Goal: Task Accomplishment & Management: Complete application form

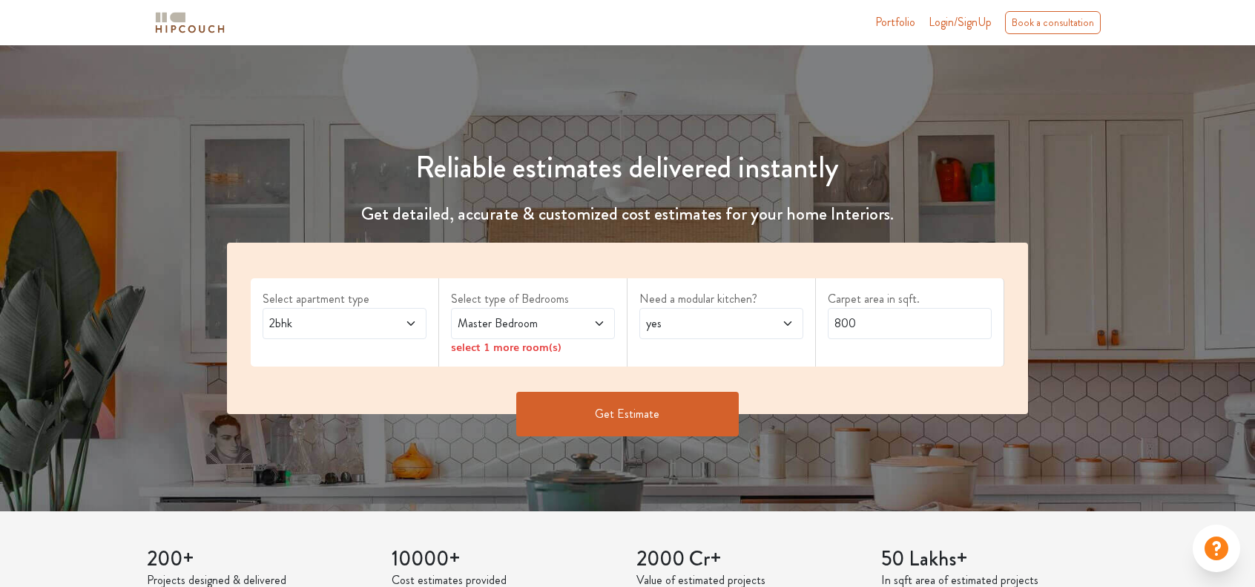
scroll to position [74, 0]
click at [599, 319] on icon at bounding box center [599, 323] width 12 height 12
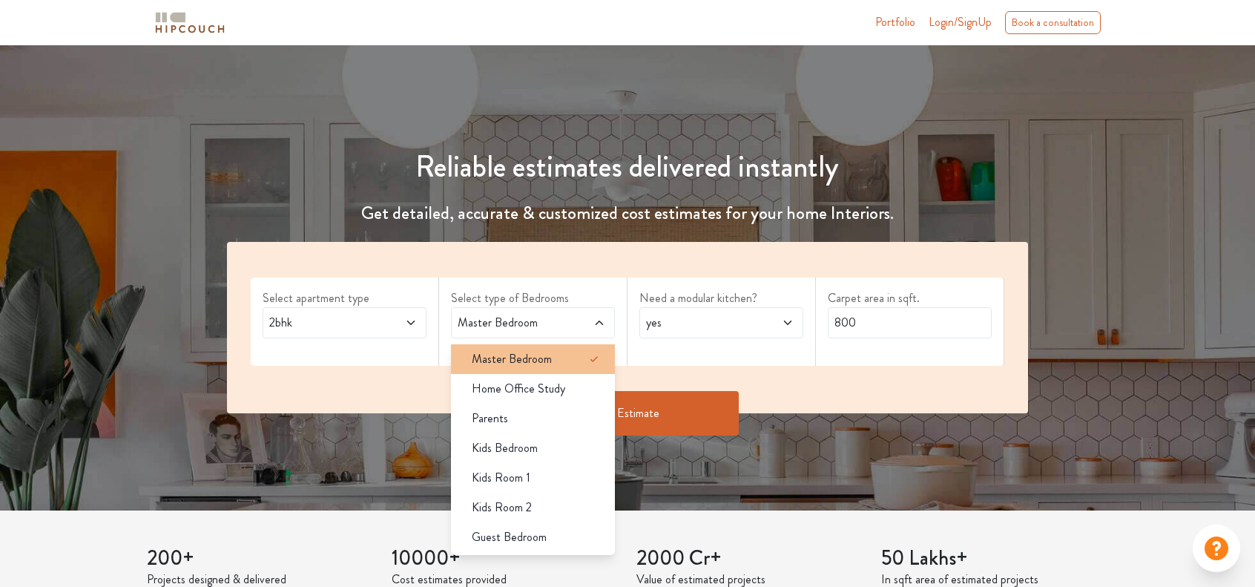
click at [574, 346] on li "Master Bedroom" at bounding box center [533, 359] width 164 height 30
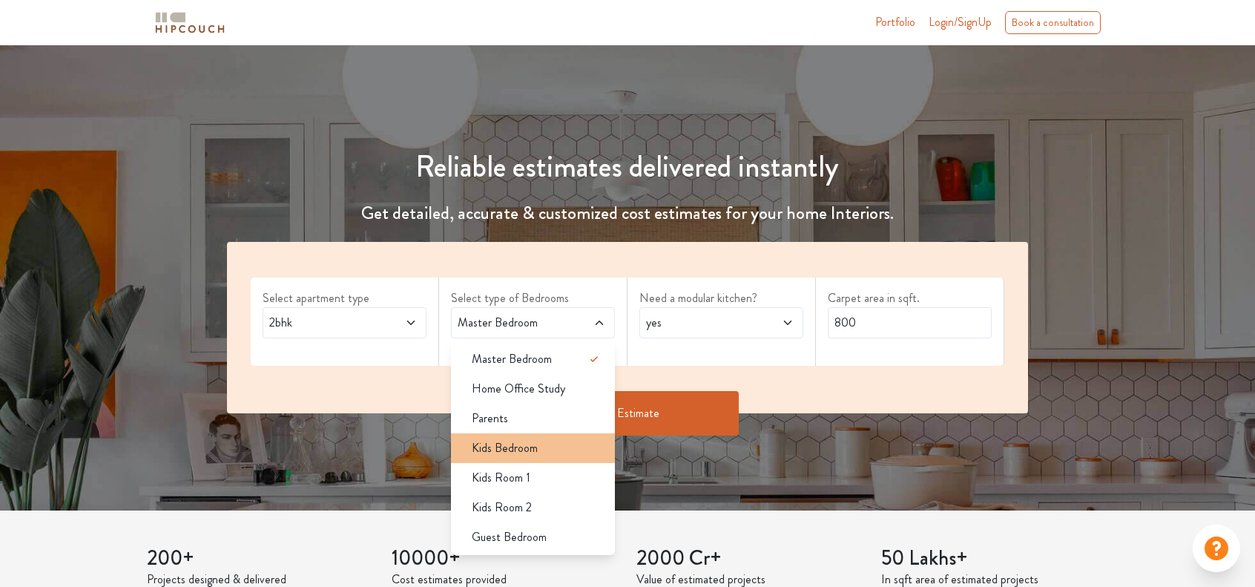
click at [536, 444] on span "Kids Bedroom" at bounding box center [505, 448] width 66 height 18
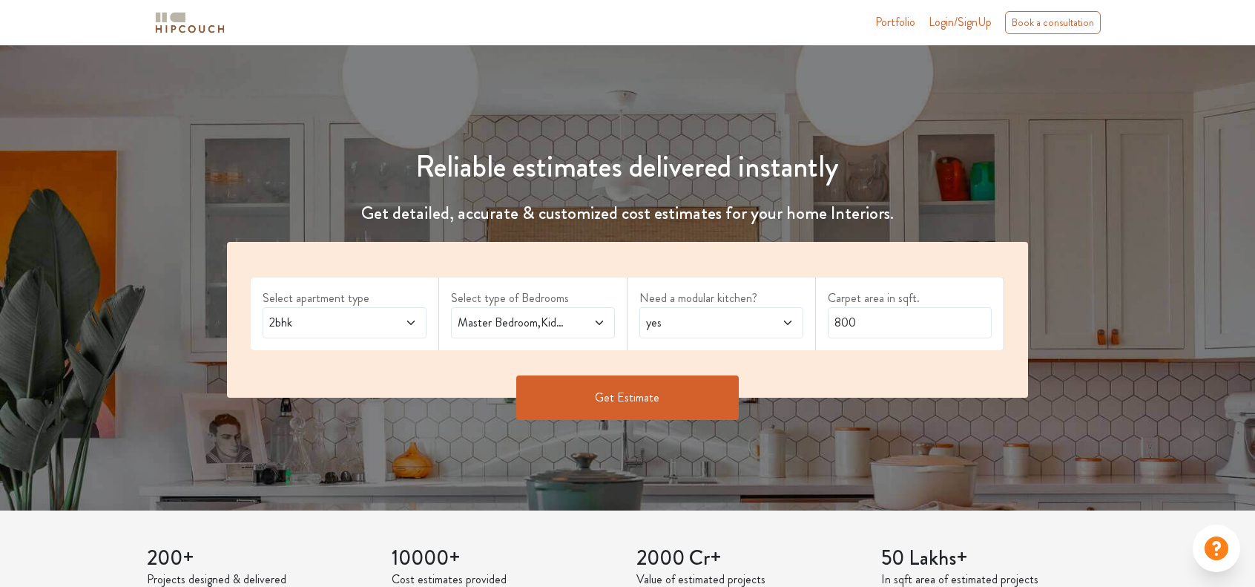
click at [596, 324] on icon at bounding box center [599, 323] width 12 height 12
drag, startPoint x: 866, startPoint y: 323, endPoint x: 835, endPoint y: 329, distance: 31.7
click at [835, 329] on input "800" at bounding box center [910, 322] width 164 height 31
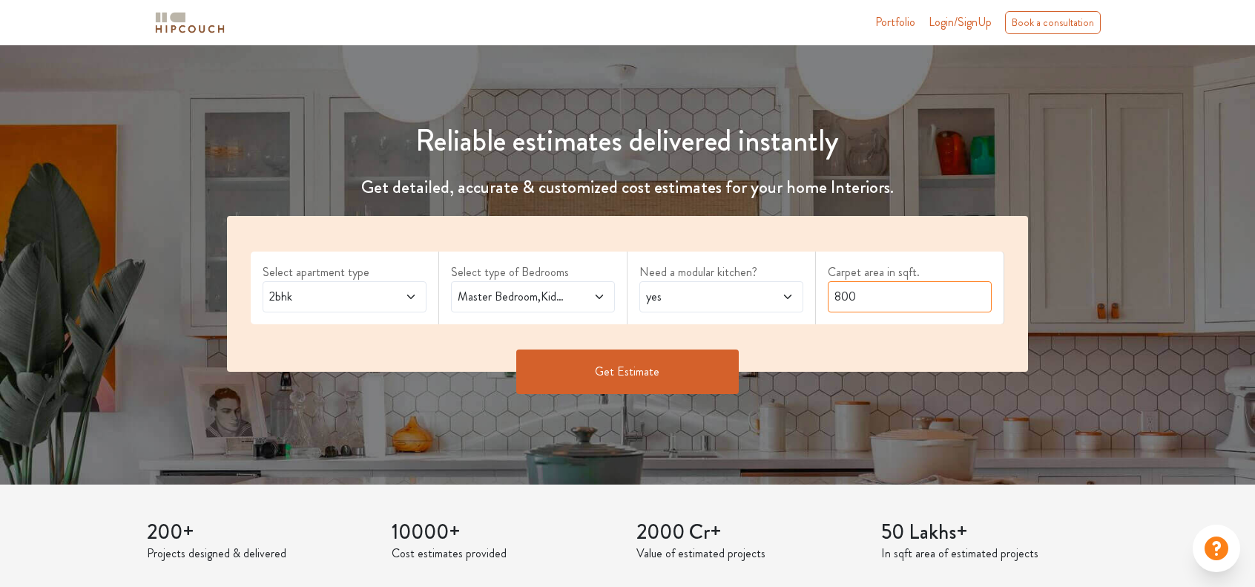
scroll to position [148, 0]
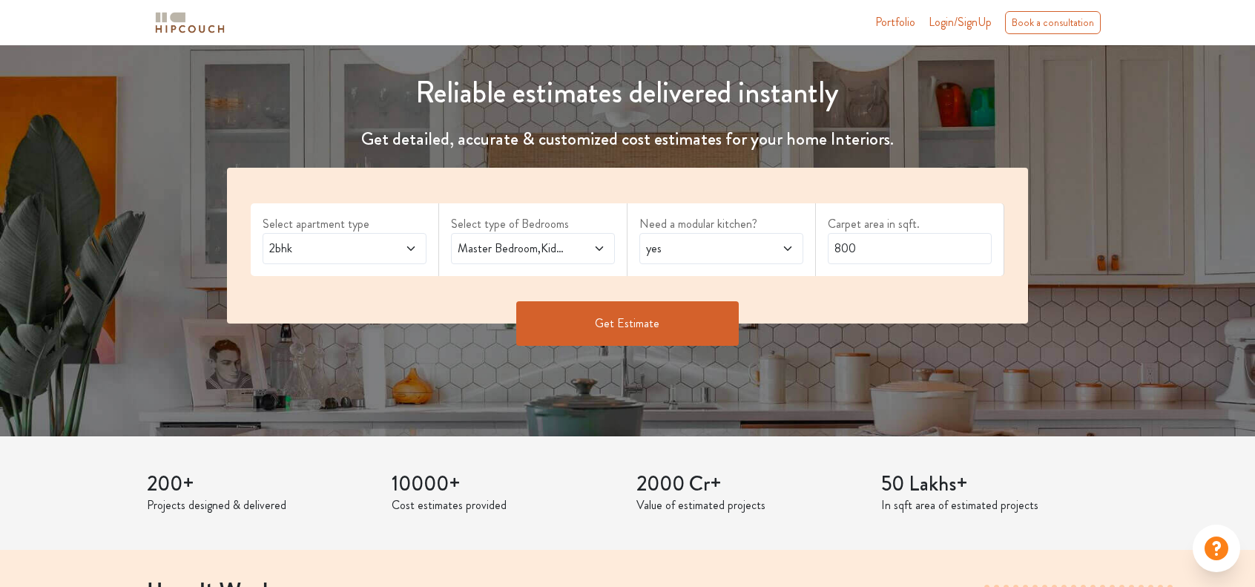
click at [642, 323] on button "Get Estimate" at bounding box center [627, 323] width 223 height 45
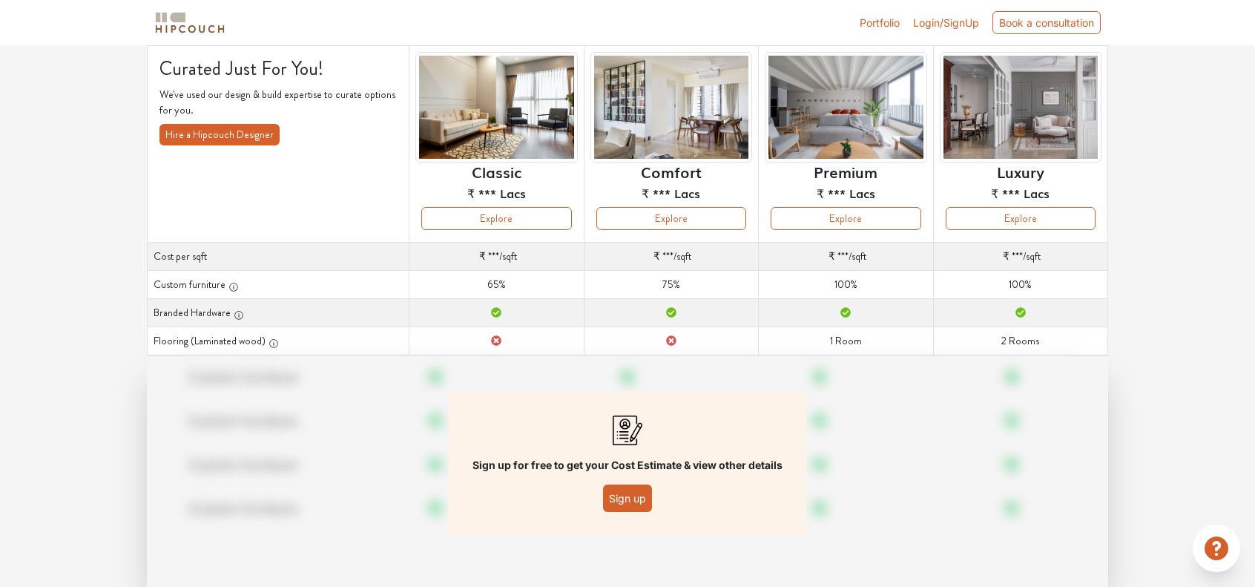
scroll to position [141, 0]
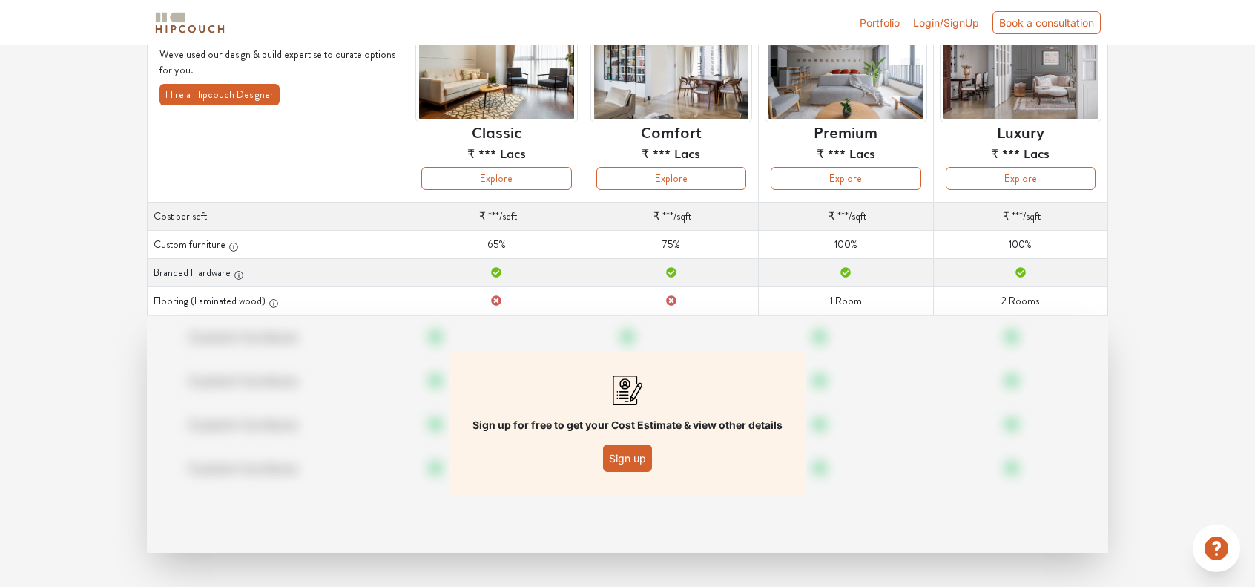
click at [617, 458] on button "Sign up" at bounding box center [627, 457] width 49 height 27
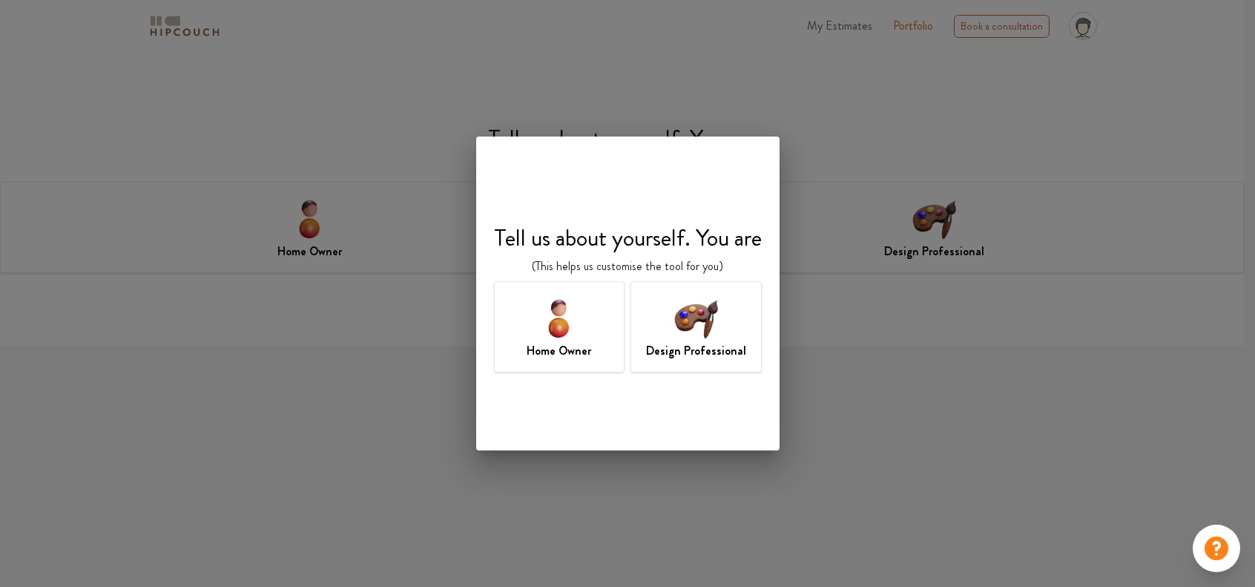
click at [681, 342] on h7 "Design Professional" at bounding box center [696, 351] width 100 height 18
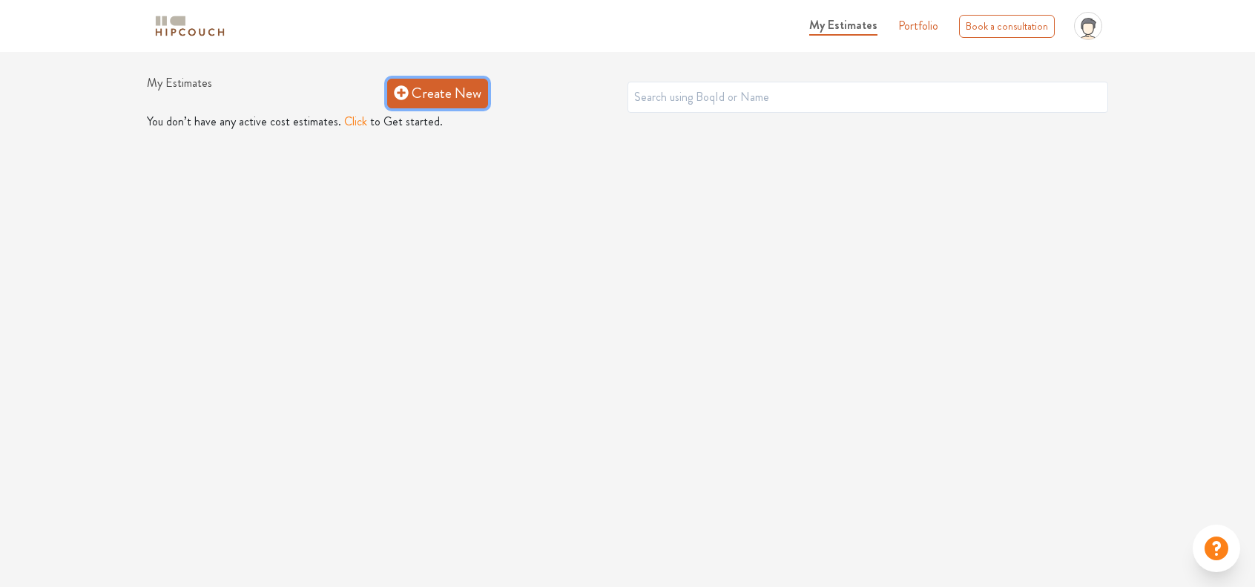
click at [435, 102] on link "Create New" at bounding box center [437, 94] width 101 height 30
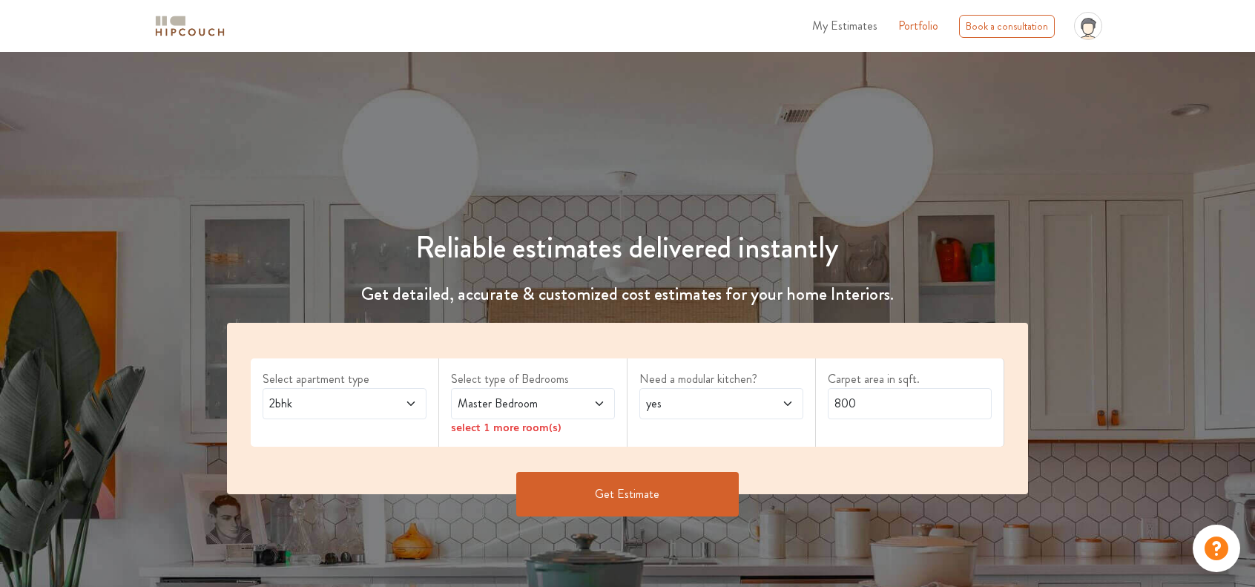
click at [600, 401] on icon at bounding box center [599, 404] width 12 height 12
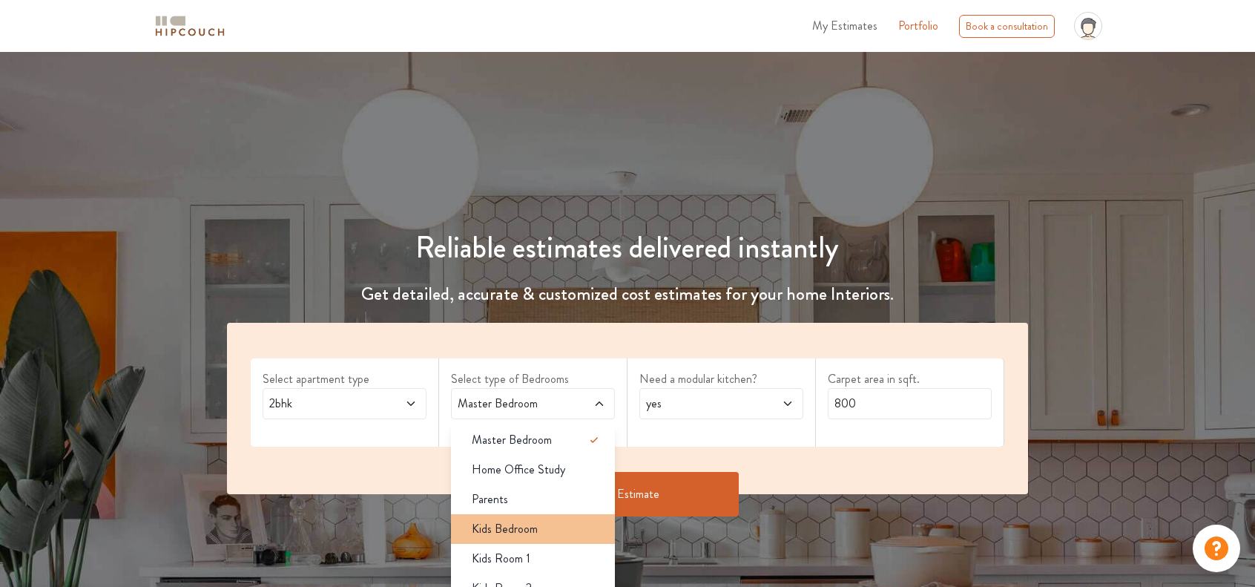
click at [539, 530] on div "Kids Bedroom" at bounding box center [537, 529] width 155 height 18
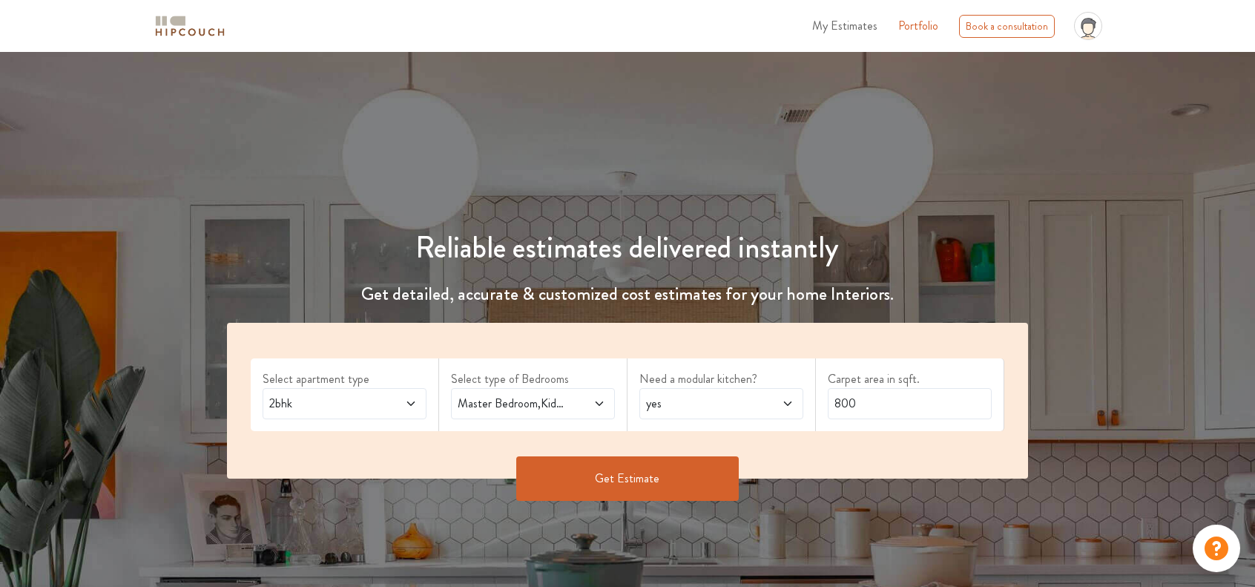
click at [599, 408] on icon at bounding box center [599, 404] width 12 height 12
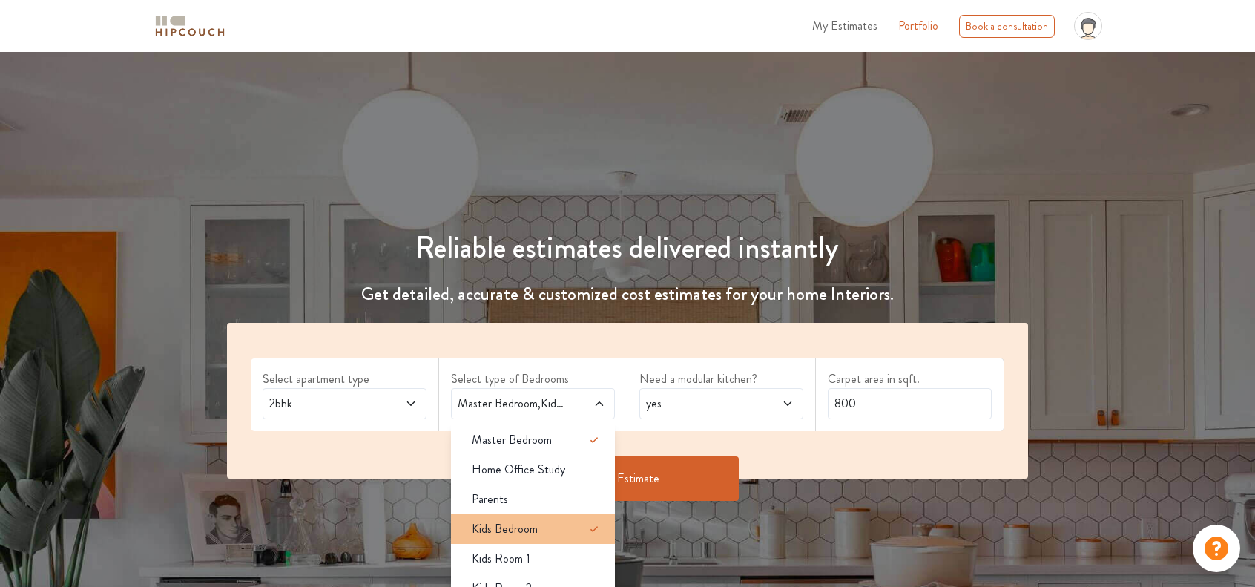
click at [566, 520] on div "Kids Bedroom" at bounding box center [537, 529] width 155 height 18
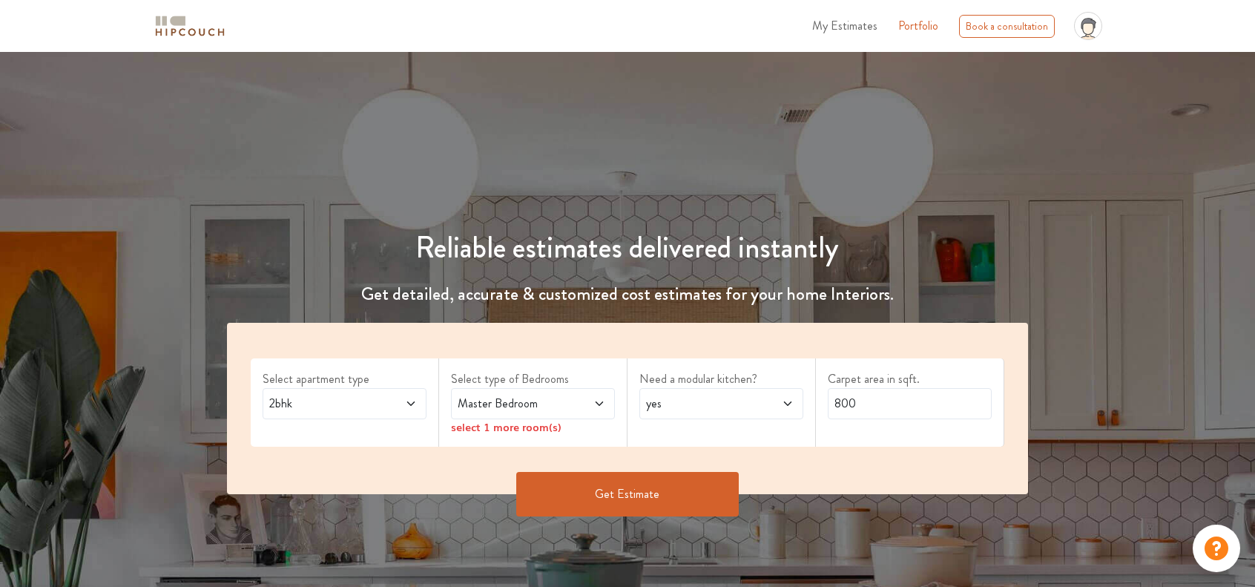
click at [593, 398] on span at bounding box center [586, 404] width 38 height 18
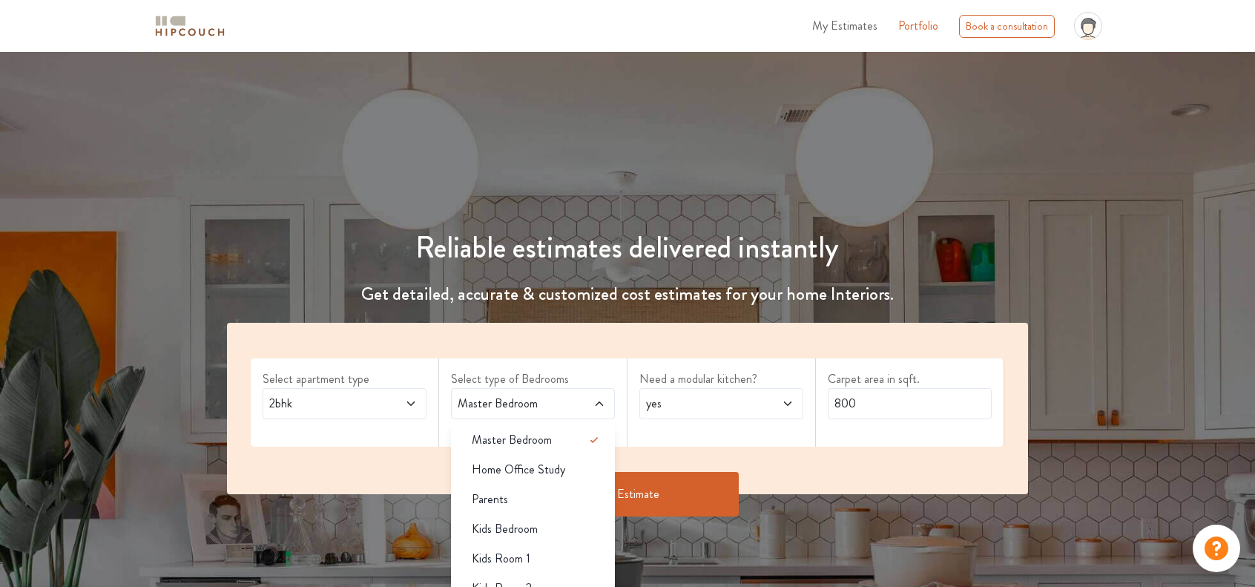
click at [593, 403] on span at bounding box center [586, 404] width 38 height 18
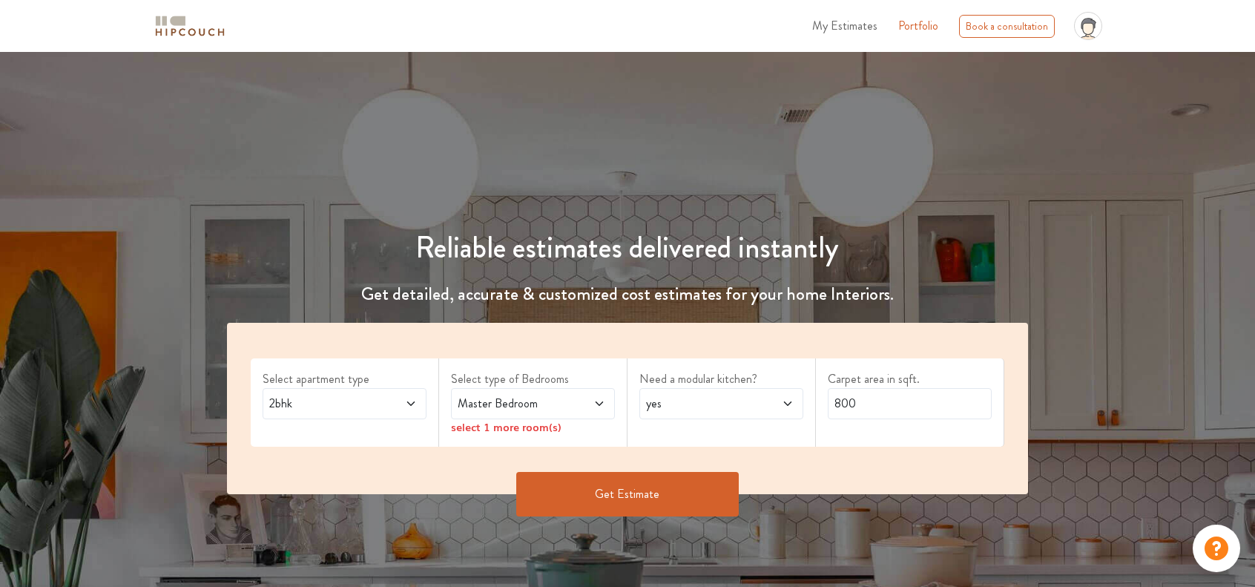
click at [593, 403] on span at bounding box center [586, 404] width 38 height 18
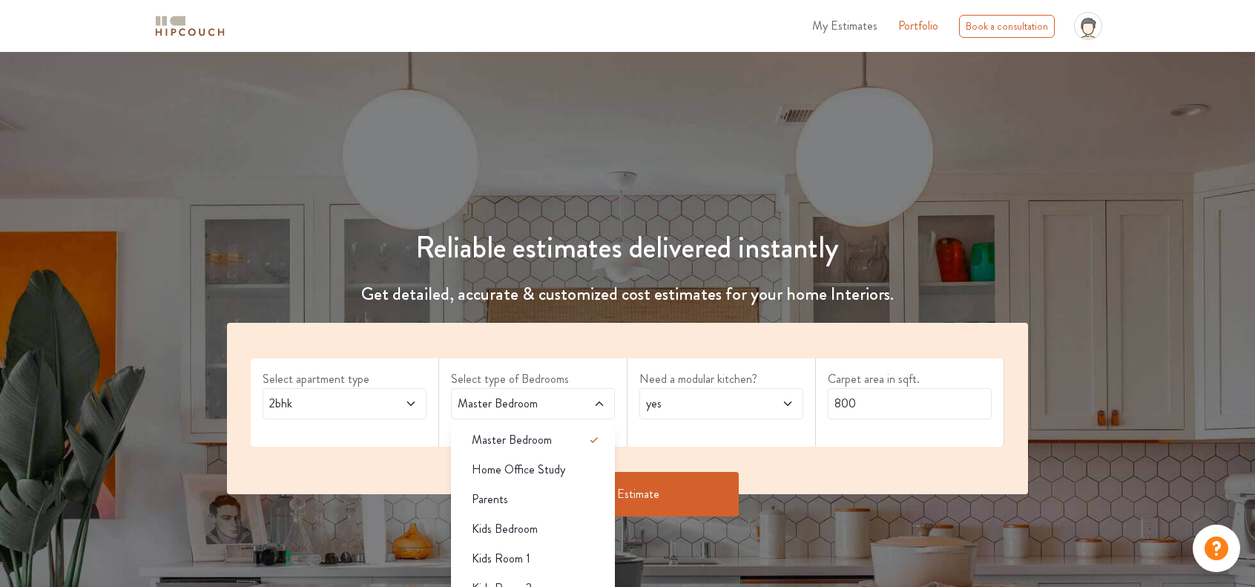
click at [1030, 295] on h4 "Get detailed, accurate & customized cost estimates for your home Interiors." at bounding box center [627, 294] width 819 height 22
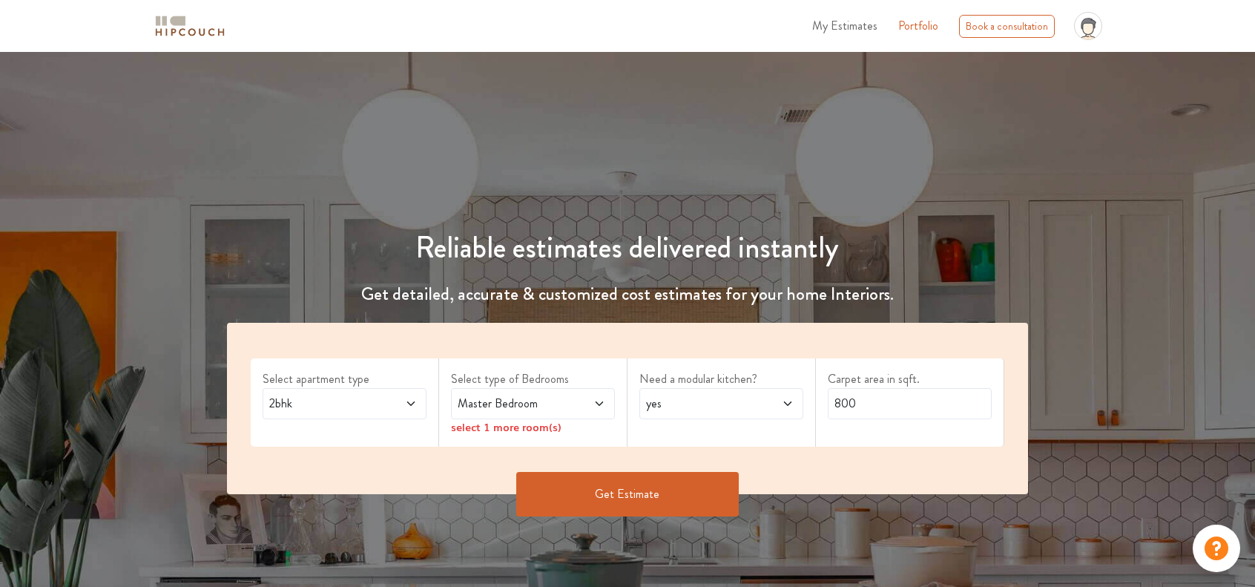
click at [599, 401] on icon at bounding box center [599, 404] width 12 height 12
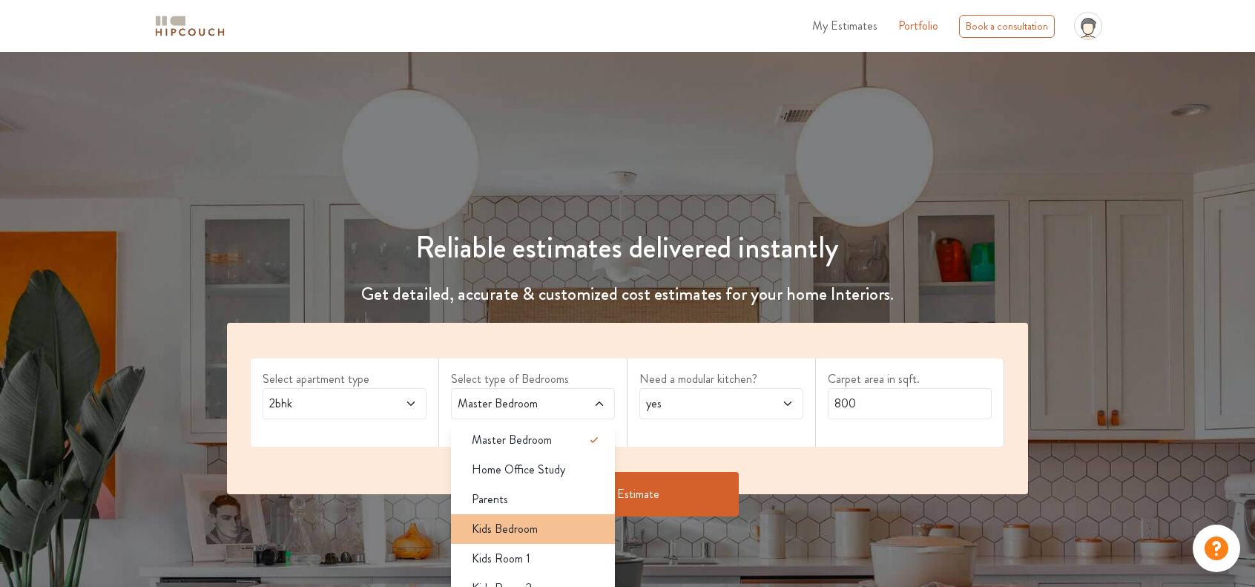
click at [539, 530] on div "Kids Bedroom" at bounding box center [537, 529] width 155 height 18
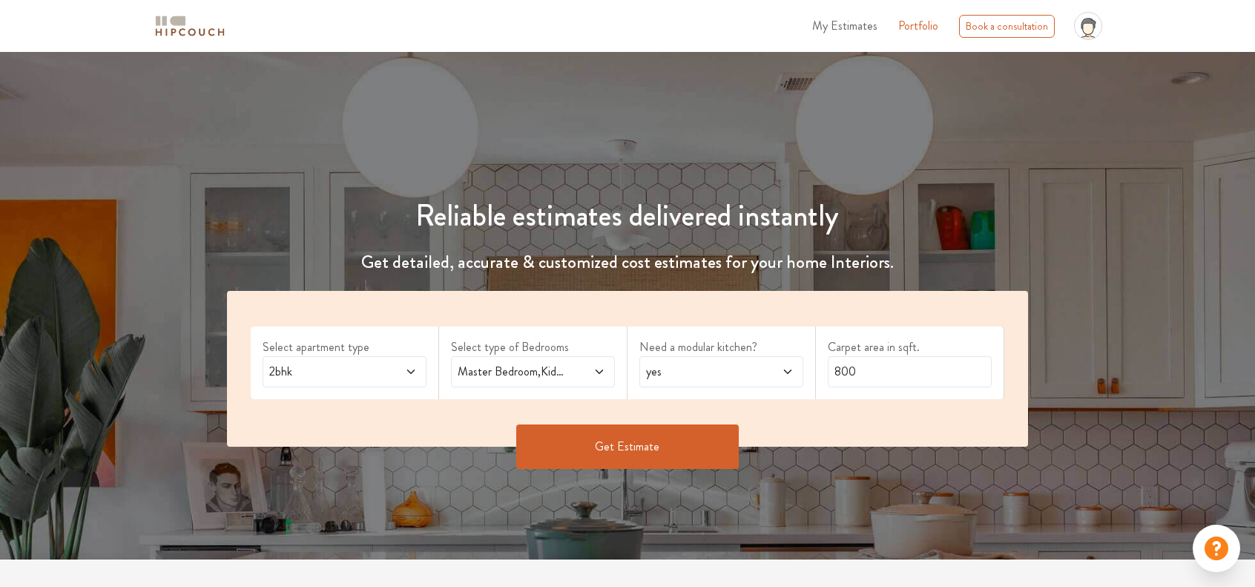
scroll to position [148, 0]
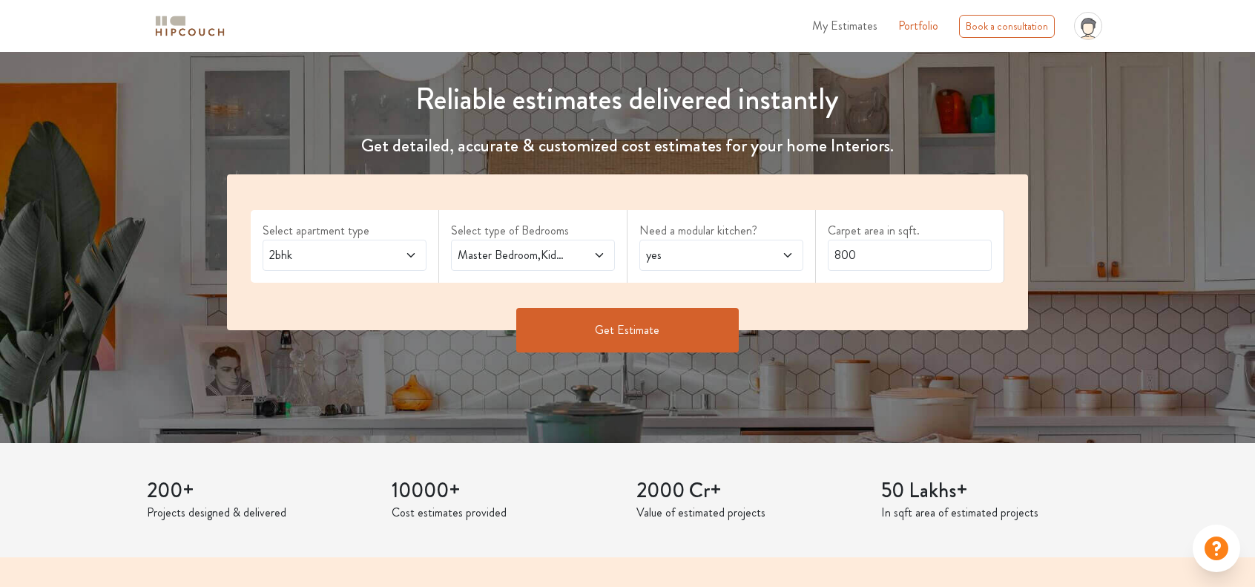
click at [642, 324] on button "Get Estimate" at bounding box center [627, 330] width 223 height 45
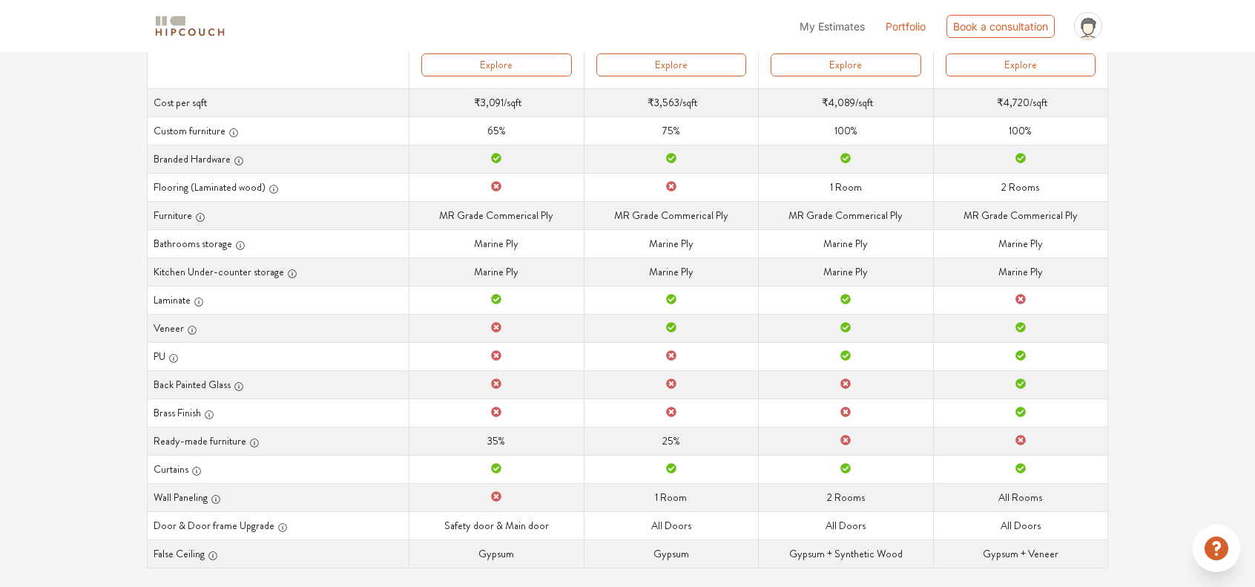
scroll to position [274, 0]
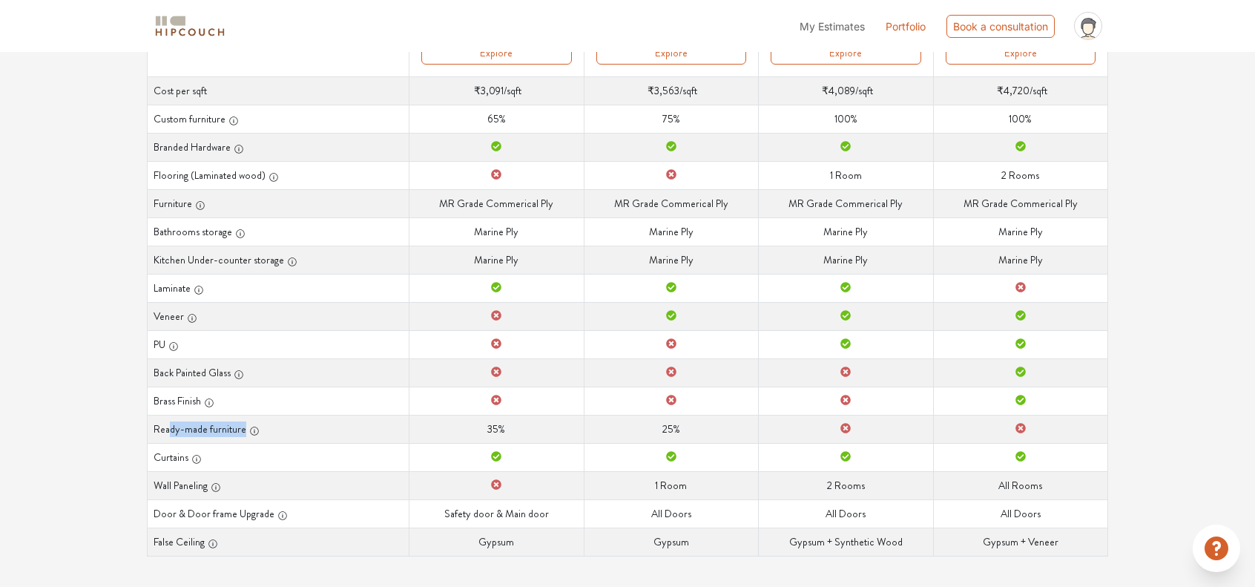
drag, startPoint x: 168, startPoint y: 425, endPoint x: 257, endPoint y: 425, distance: 89.0
click at [257, 425] on th "Ready-made furniture" at bounding box center [279, 429] width 262 height 28
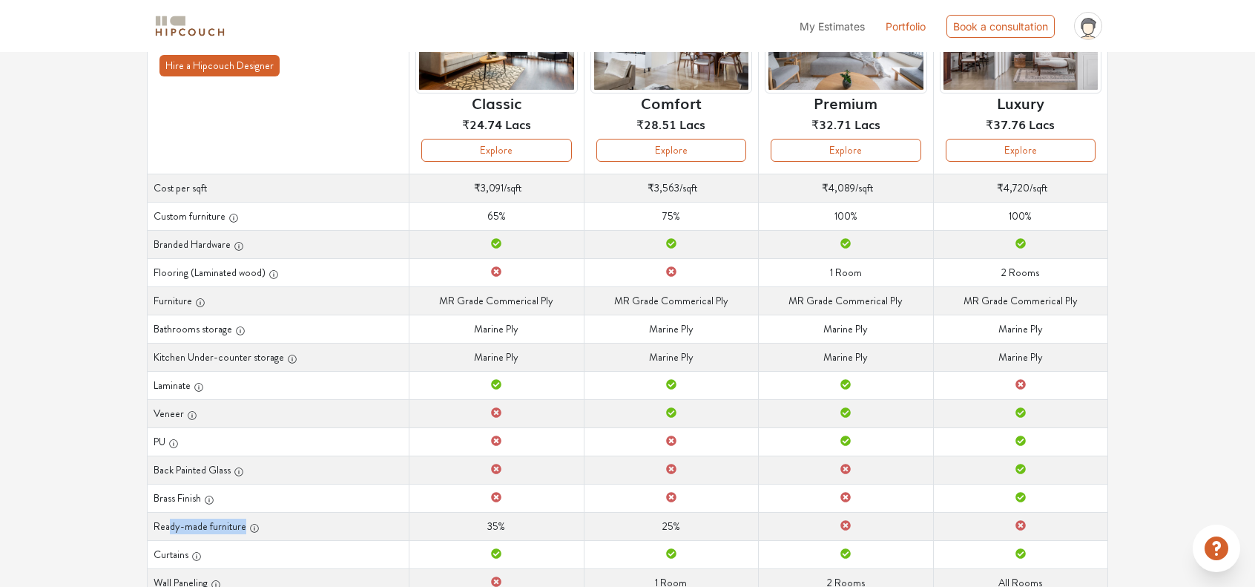
scroll to position [0, 0]
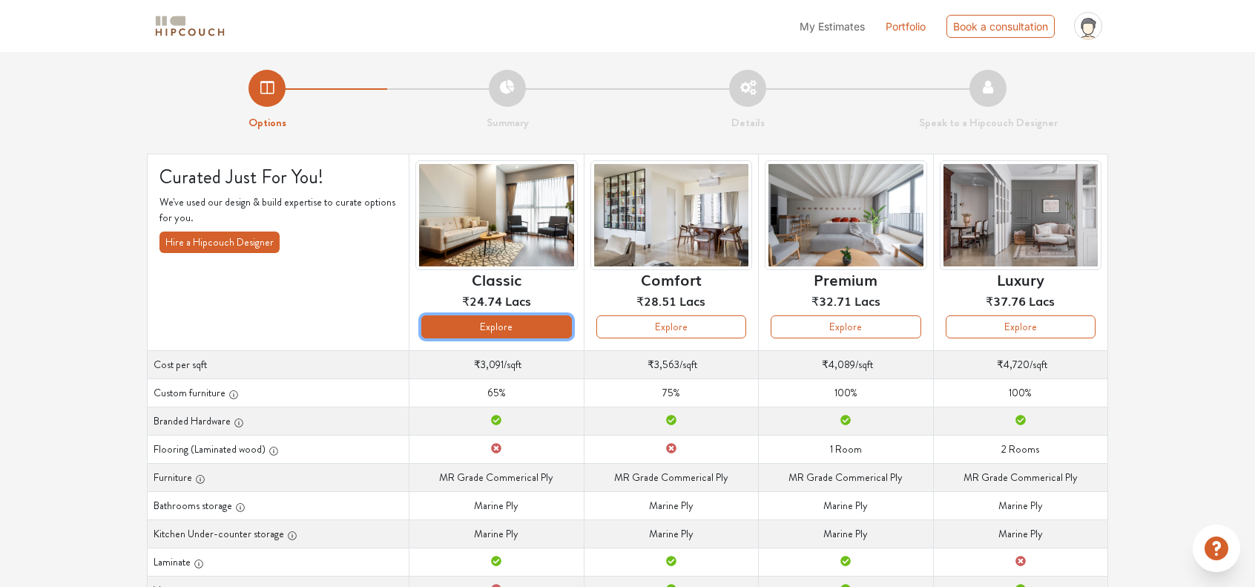
click at [481, 330] on button "Explore" at bounding box center [496, 326] width 150 height 23
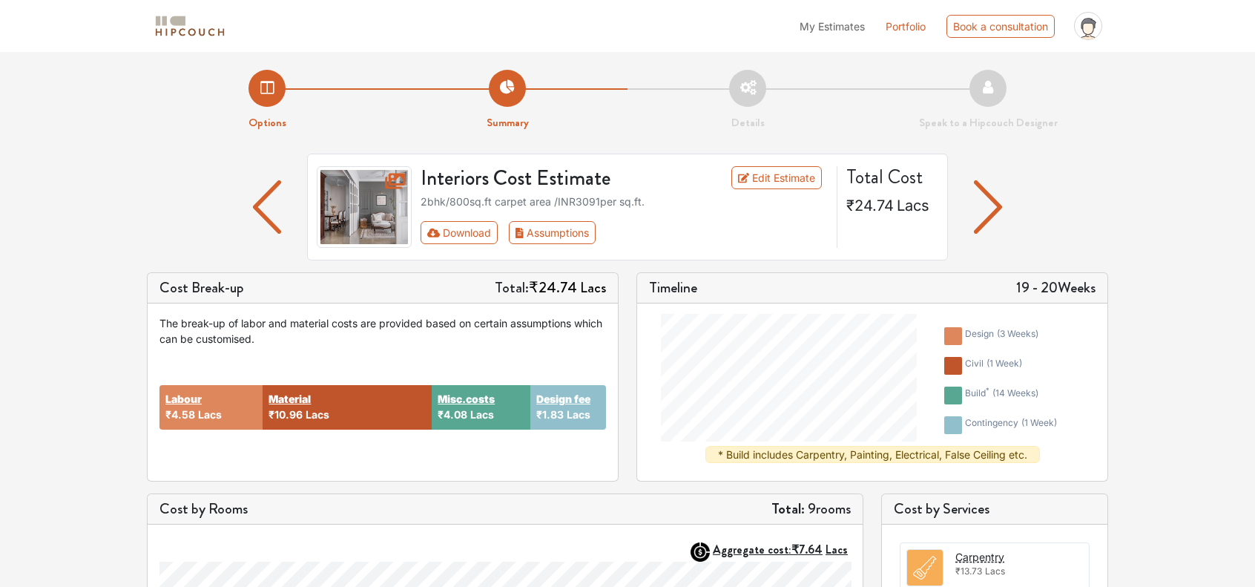
click at [997, 217] on img "button" at bounding box center [988, 206] width 29 height 53
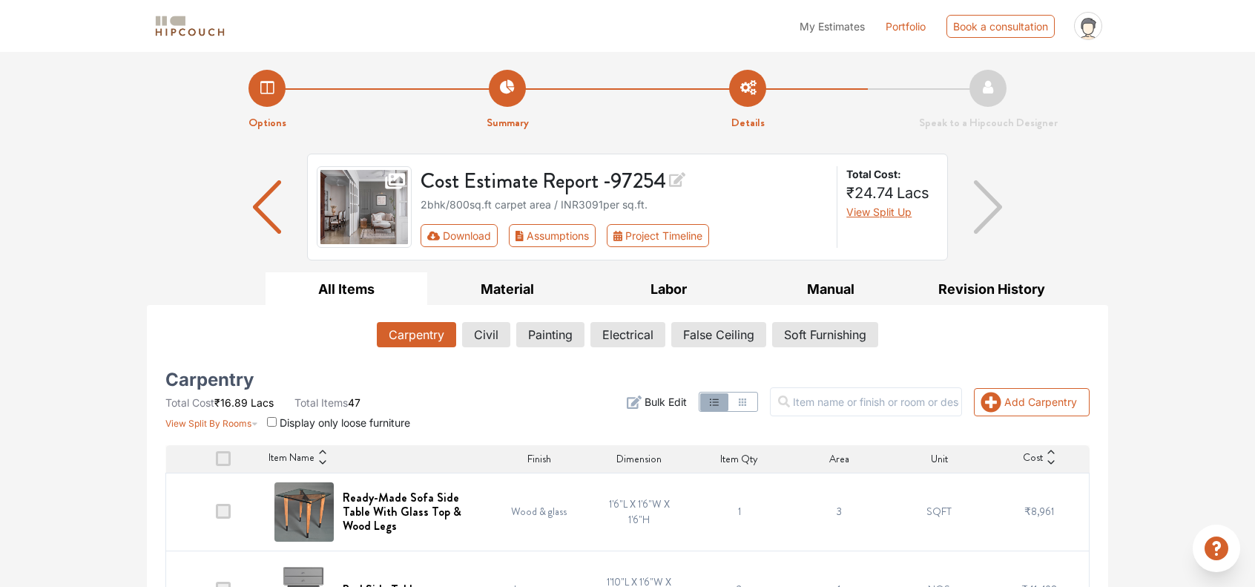
click at [280, 204] on img "button" at bounding box center [267, 206] width 29 height 53
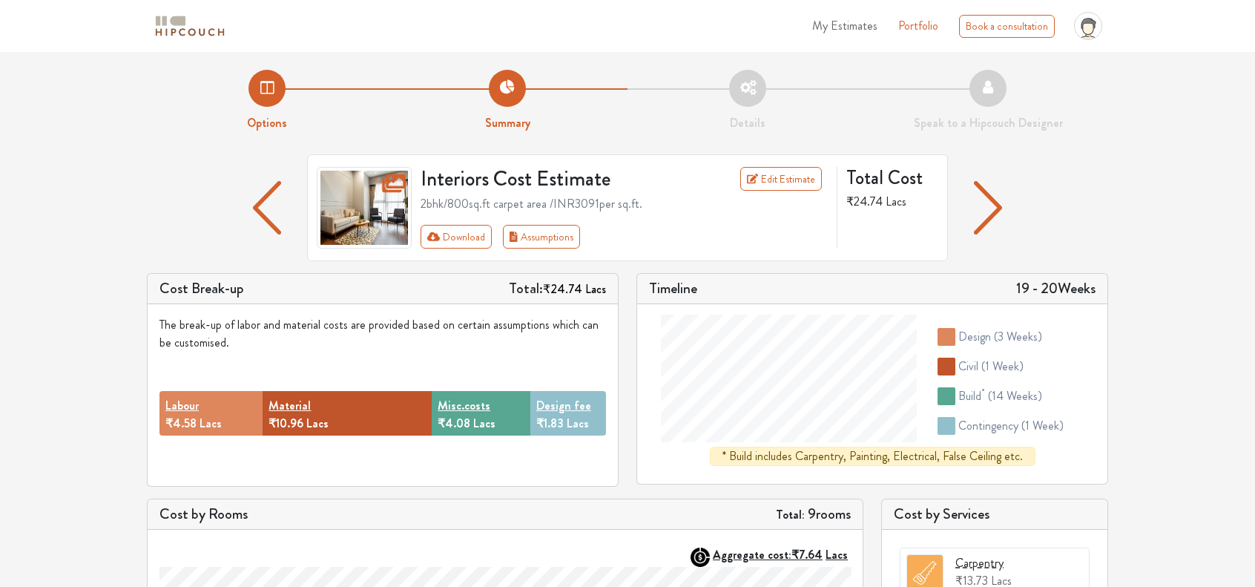
click at [269, 228] on img "button" at bounding box center [267, 207] width 29 height 53
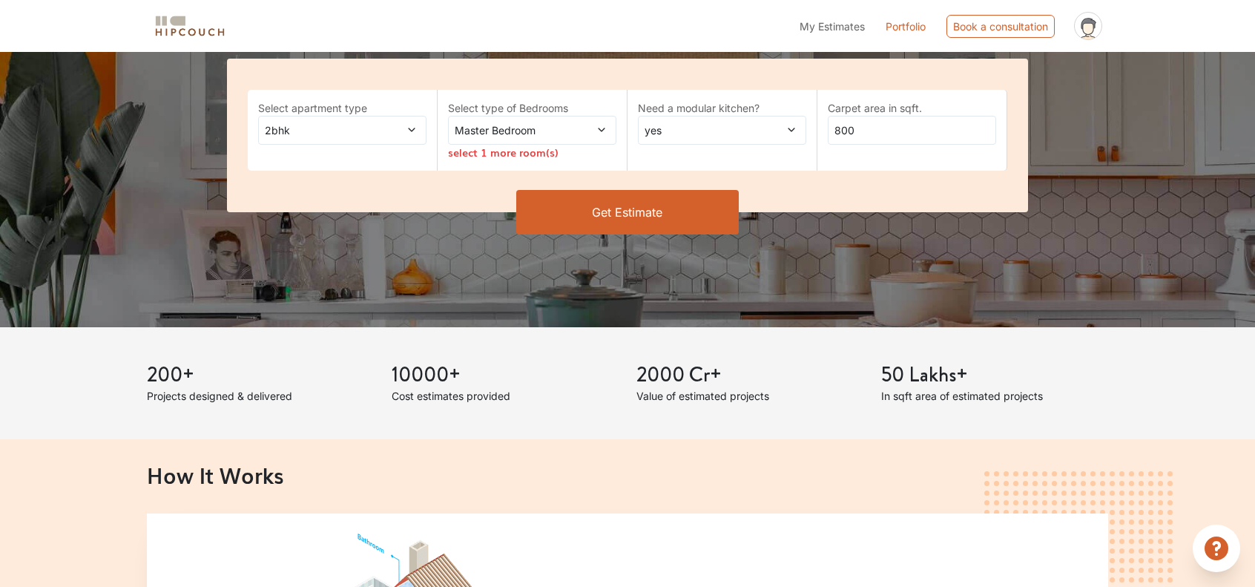
scroll to position [223, 0]
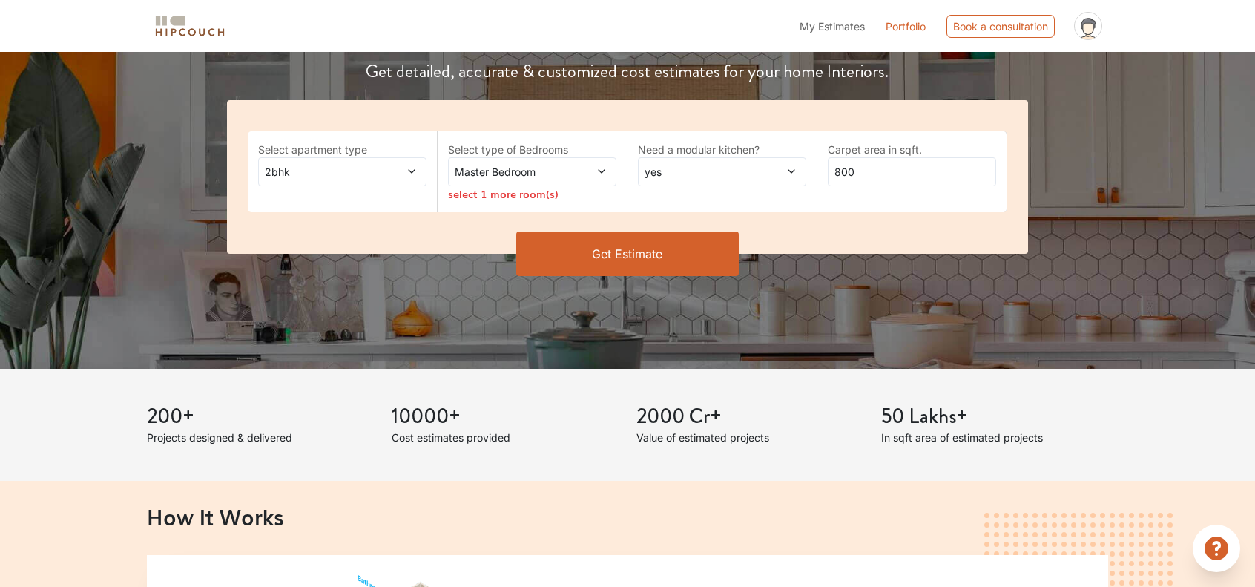
click at [608, 178] on div "Master Bedroom" at bounding box center [532, 171] width 168 height 29
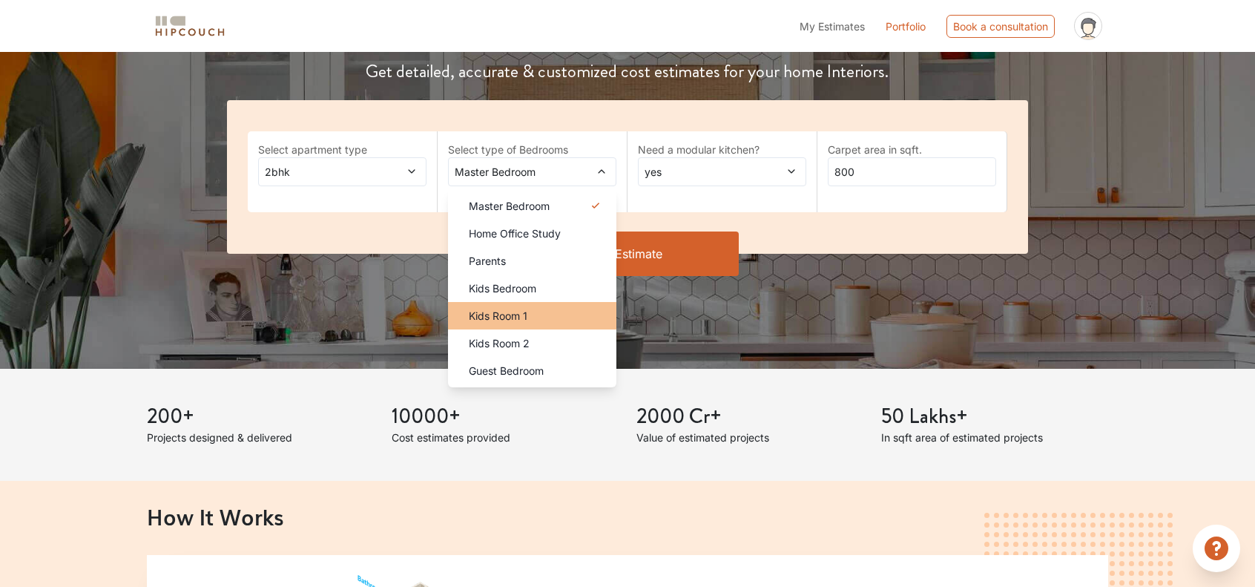
click at [539, 308] on div "Kids Room 1" at bounding box center [536, 316] width 159 height 16
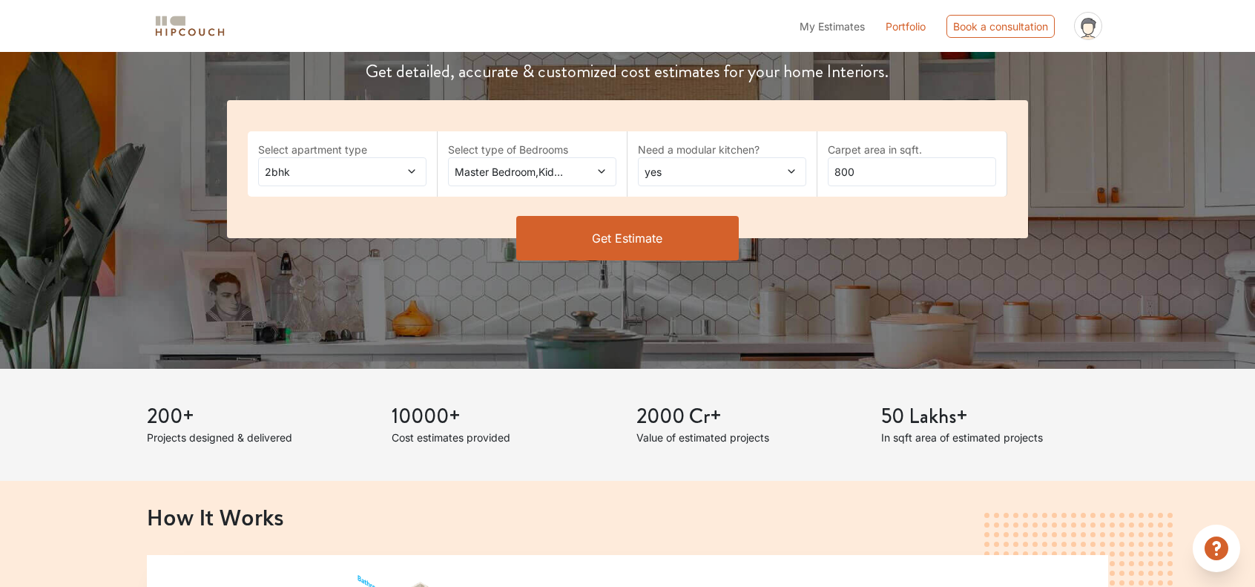
click at [619, 243] on button "Get Estimate" at bounding box center [627, 238] width 223 height 45
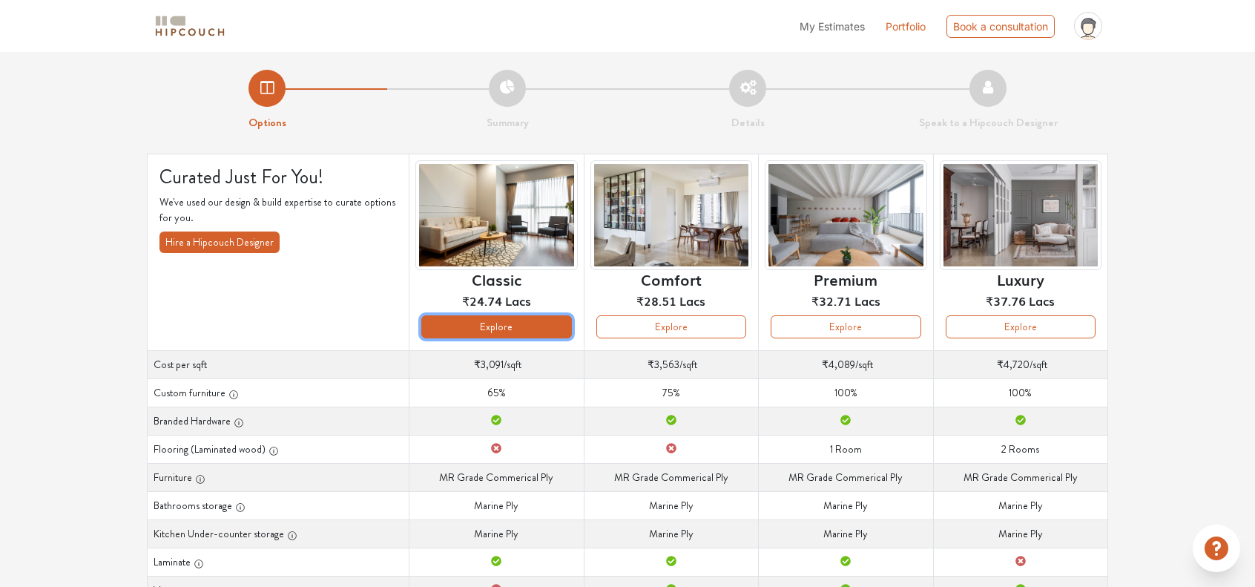
click at [543, 329] on button "Explore" at bounding box center [496, 326] width 150 height 23
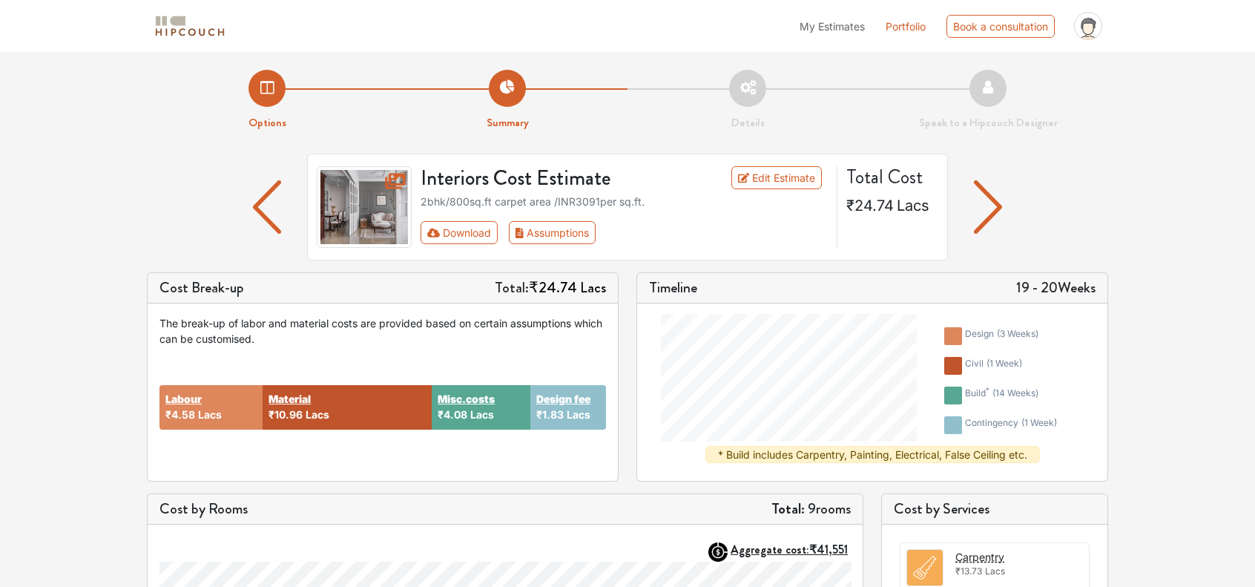
click at [979, 211] on img "button" at bounding box center [988, 206] width 29 height 53
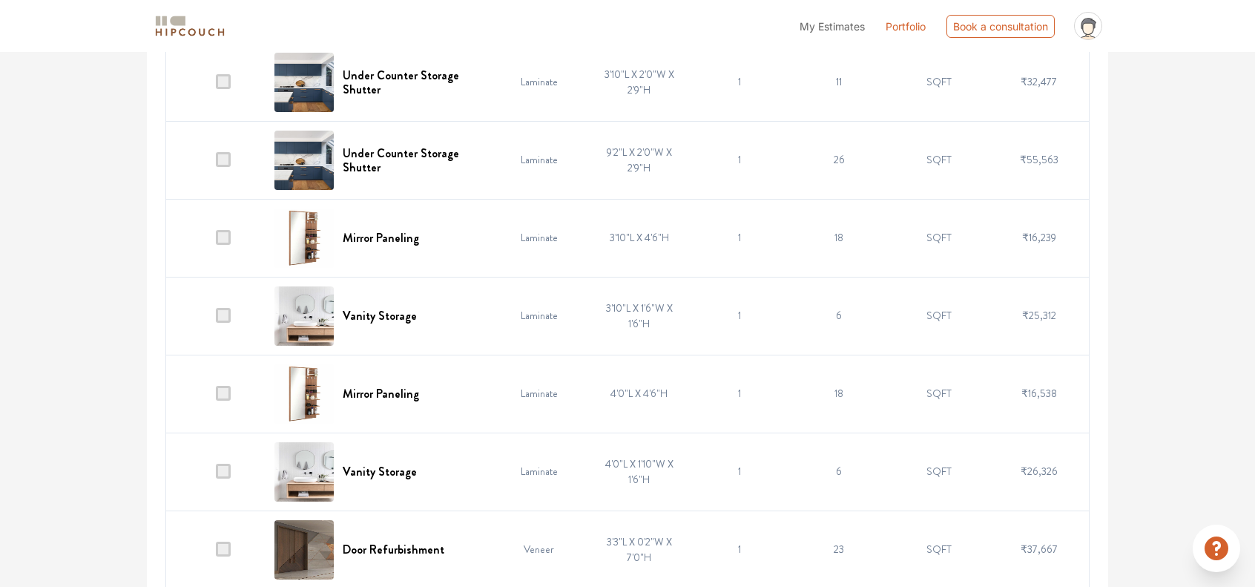
scroll to position [1602, 0]
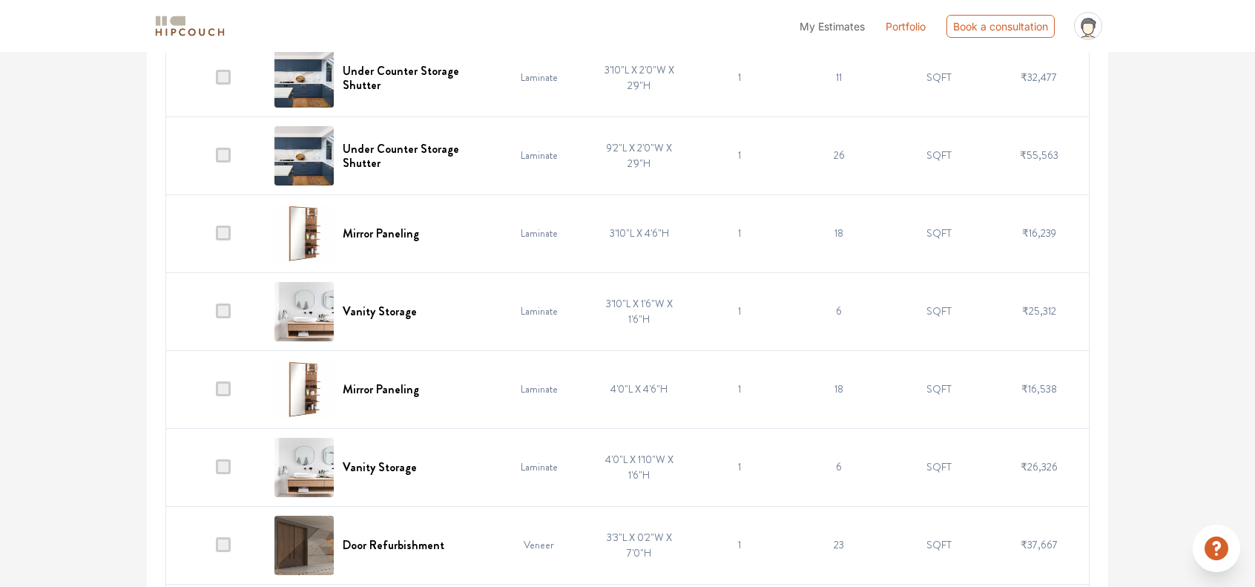
click at [607, 386] on td "4'0"L X 4'6"H" at bounding box center [639, 389] width 100 height 78
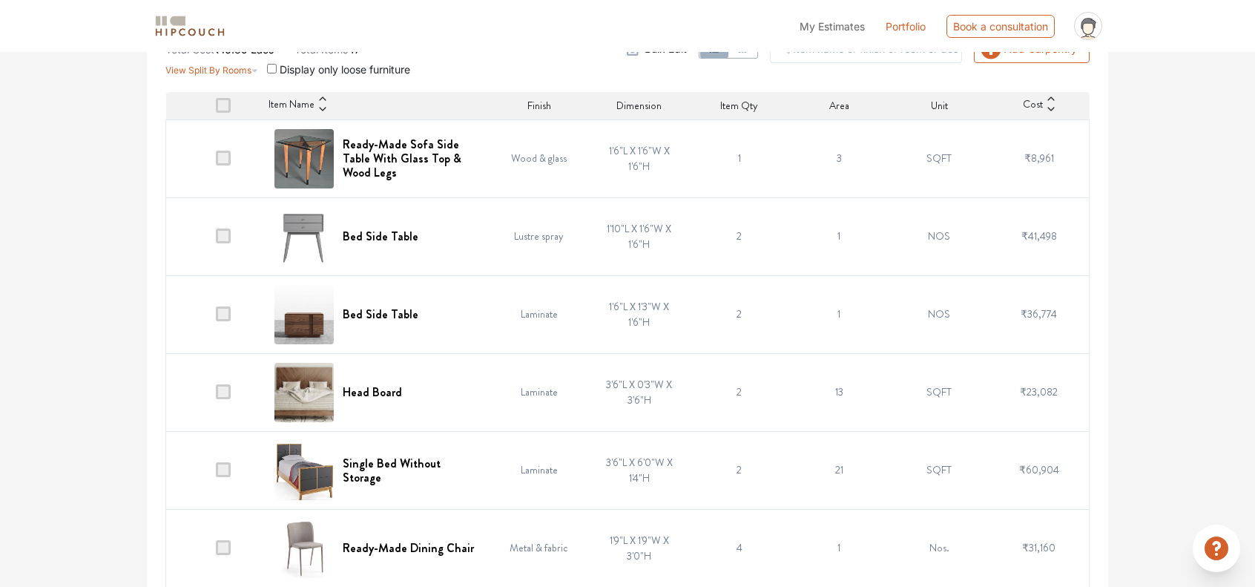
scroll to position [0, 0]
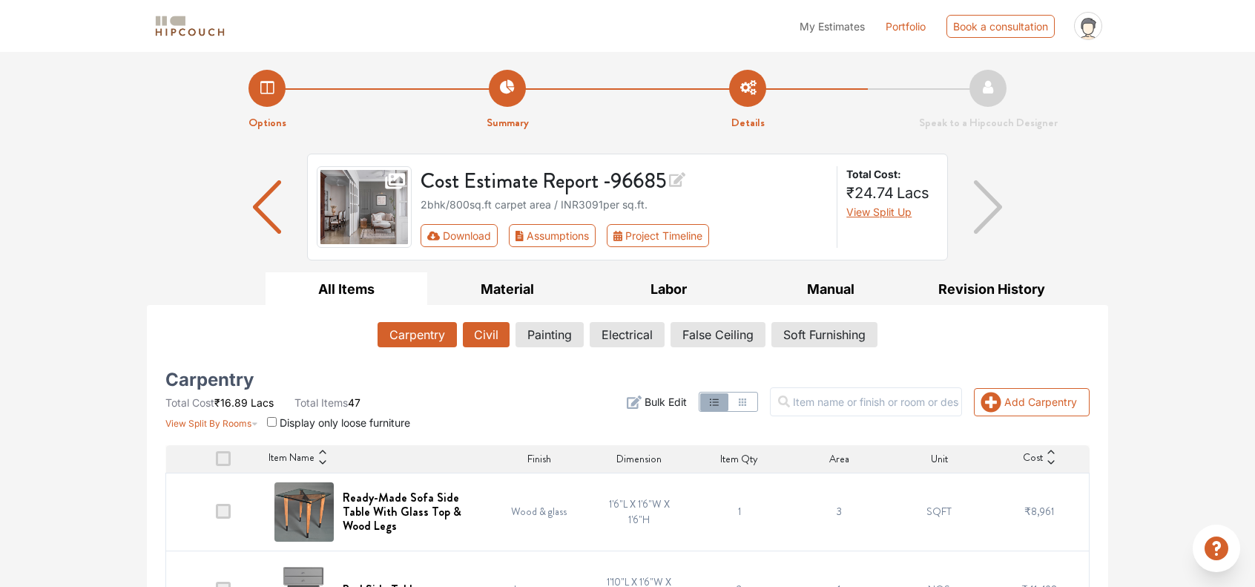
click at [484, 338] on button "Civil" at bounding box center [486, 334] width 47 height 25
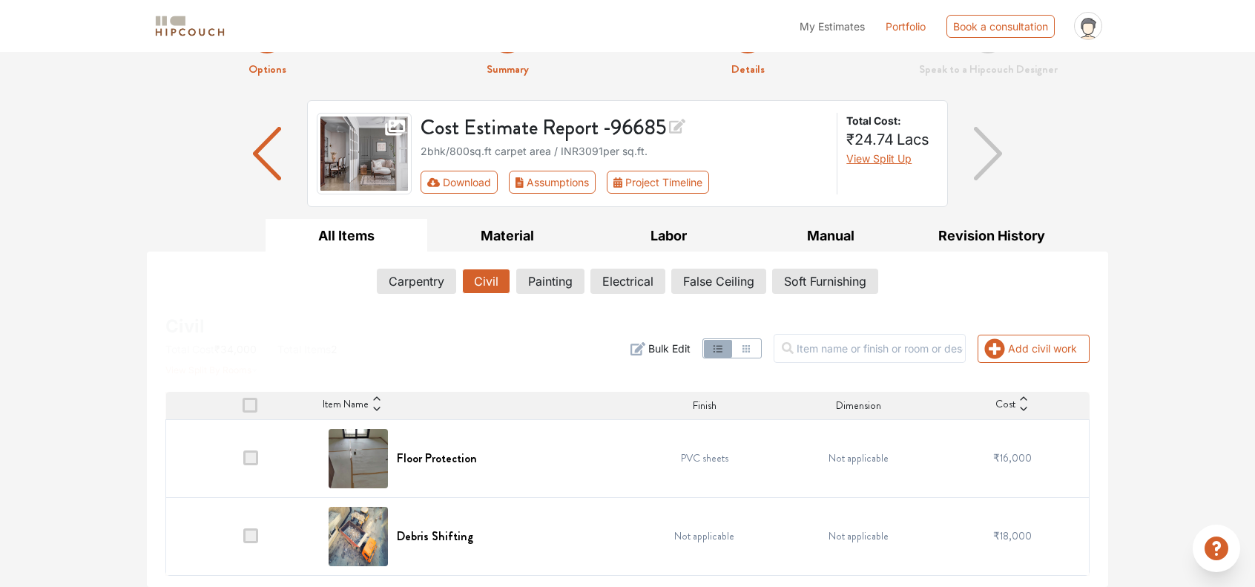
scroll to position [52, 0]
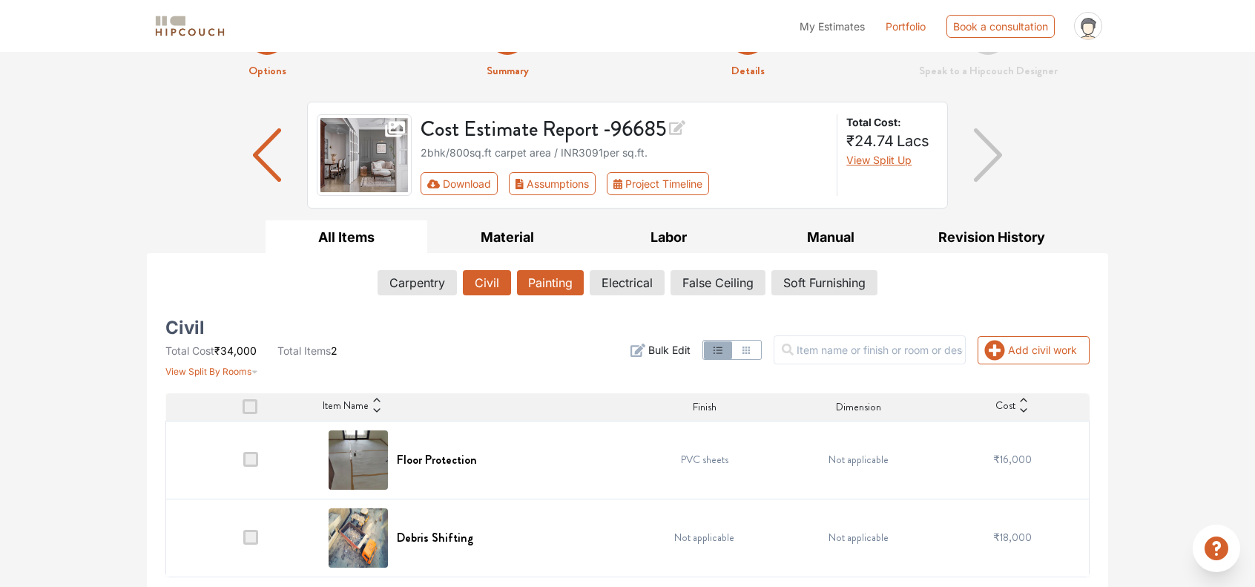
click at [559, 284] on button "Painting" at bounding box center [550, 282] width 67 height 25
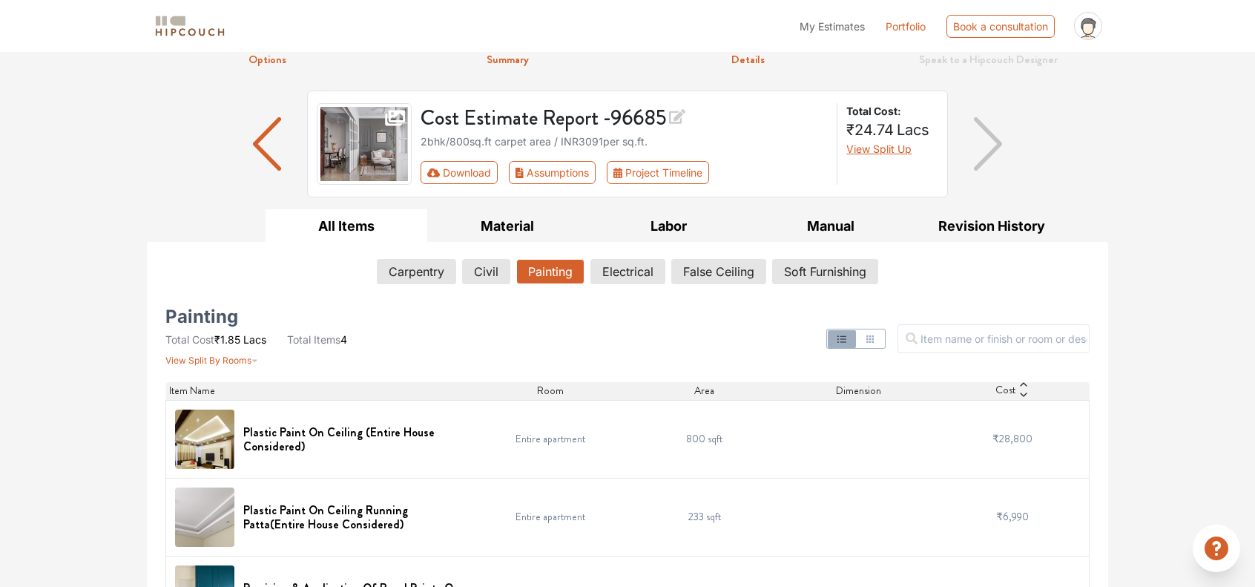
scroll to position [49, 0]
